Goal: Information Seeking & Learning: Learn about a topic

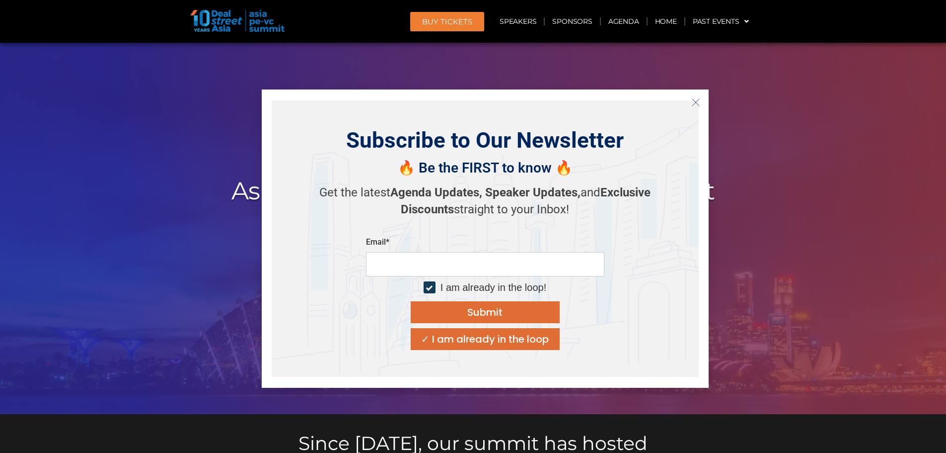
click at [696, 100] on icon "Close" at bounding box center [695, 102] width 9 height 9
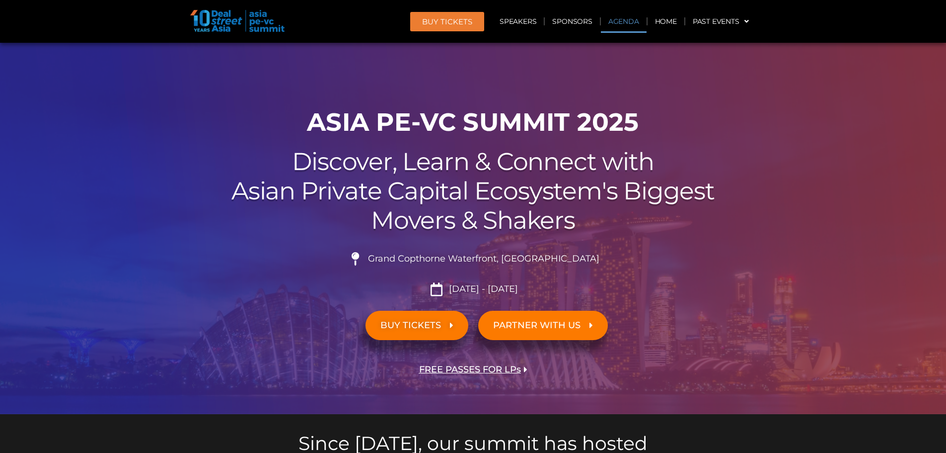
click at [617, 24] on link "Agenda" at bounding box center [624, 21] width 46 height 23
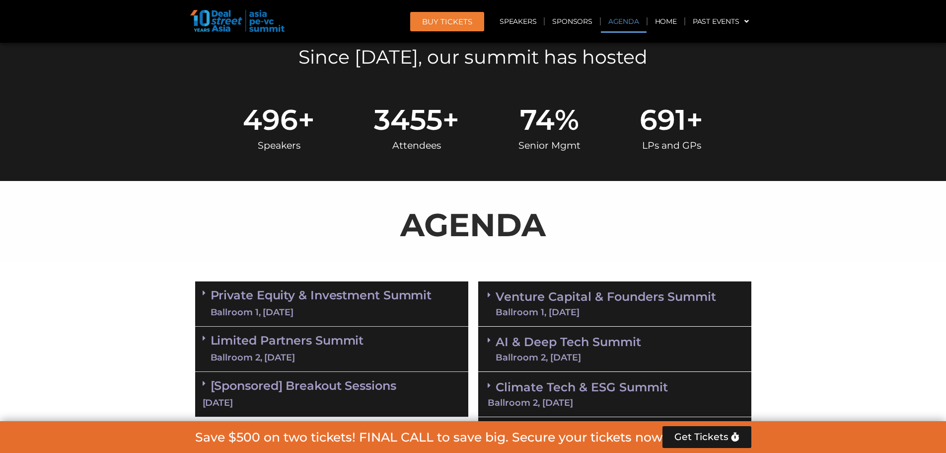
scroll to position [529, 0]
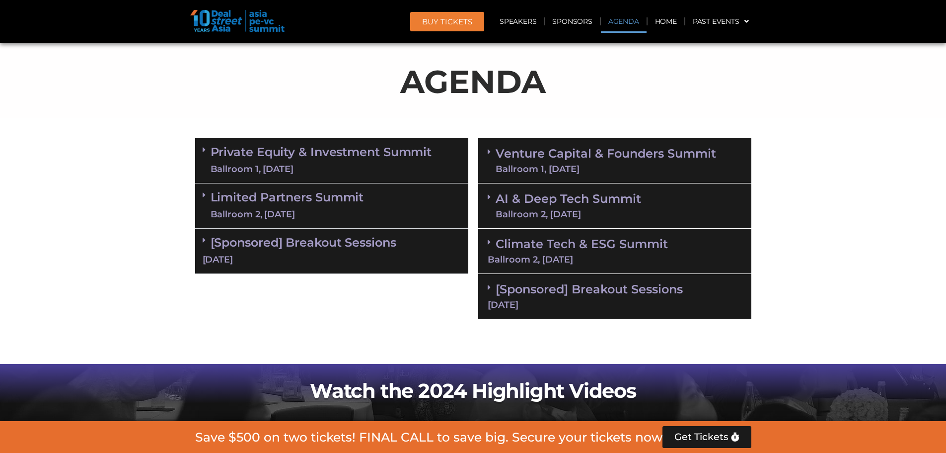
click at [432, 170] on div "Private Equity & Investment Summit Ballroom 1, [DATE]" at bounding box center [331, 160] width 273 height 45
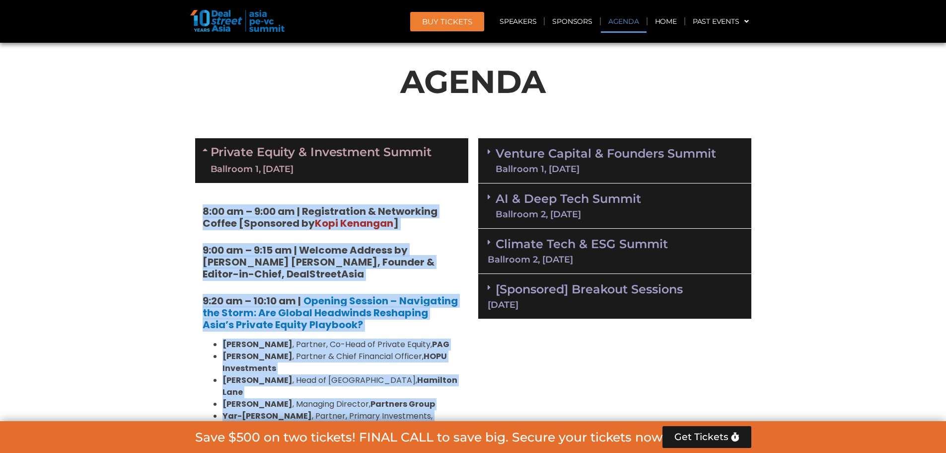
drag, startPoint x: 291, startPoint y: 311, endPoint x: 202, endPoint y: 214, distance: 132.2
copy div "1:83 lo – 6:00 ip | Dolorsitamet & Consectetu Adipis [Elitseddo ei Temp Incidid…"
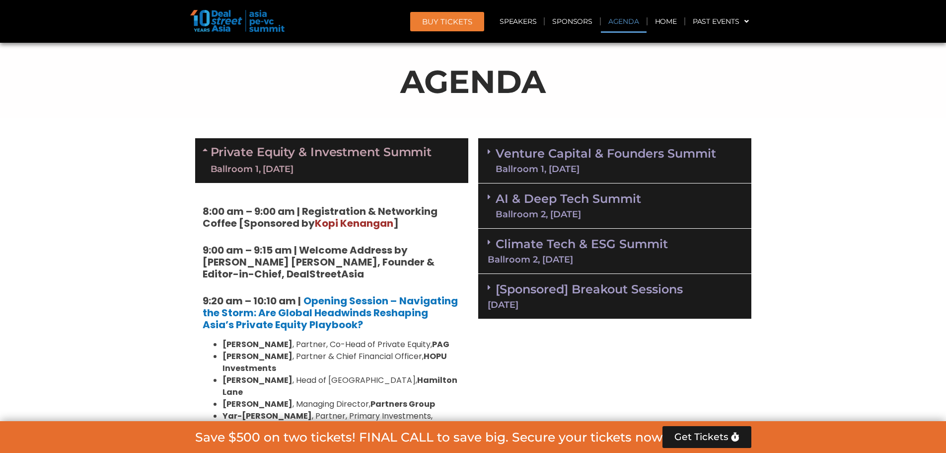
click at [589, 175] on div "Venture Capital & Founders​ Summit Ballroom 1, [DATE]" at bounding box center [614, 160] width 273 height 45
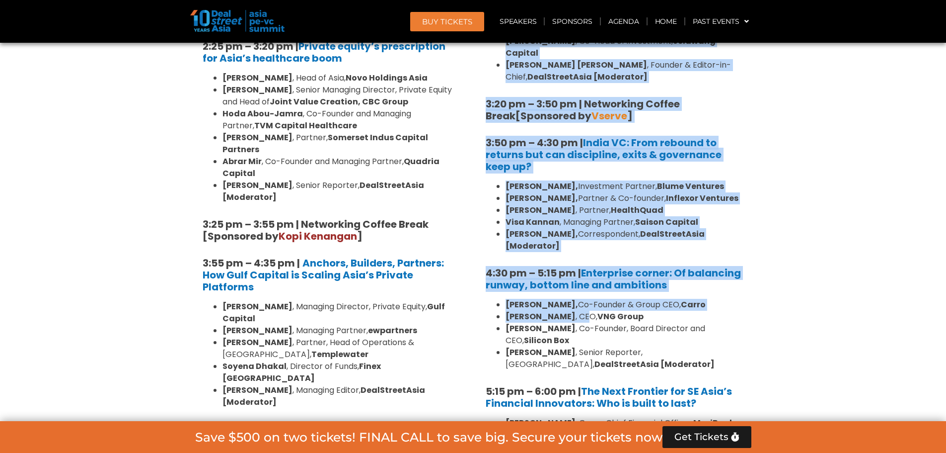
scroll to position [1870, 0]
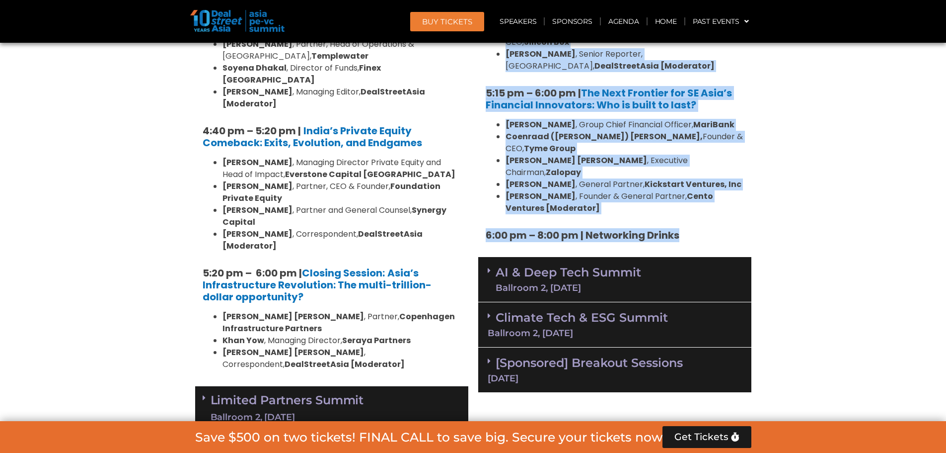
drag, startPoint x: 486, startPoint y: 209, endPoint x: 688, endPoint y: 164, distance: 206.1
copy div "6:96 lo – 9:05 ip | Dolorsitamet & Consectetu Adipis [Elitseddo ei Tempor ] 4:6…"
